Goal: Information Seeking & Learning: Learn about a topic

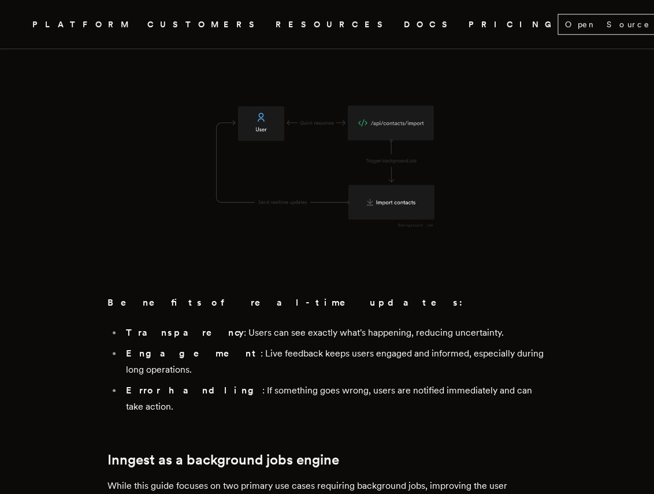
scroll to position [2812, 0]
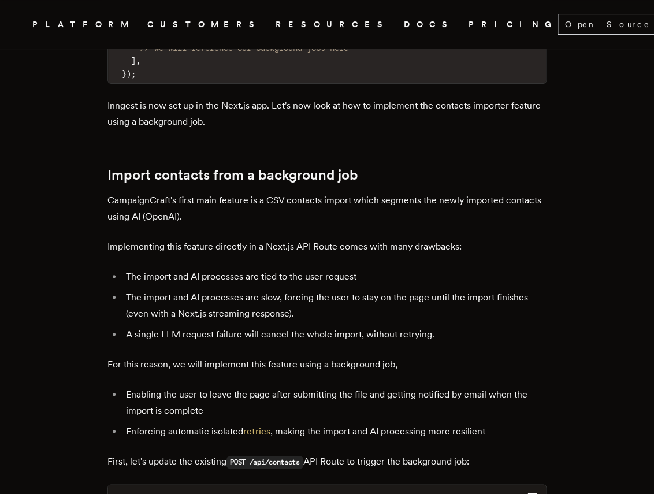
scroll to position [3990, 0]
